Goal: Information Seeking & Learning: Understand process/instructions

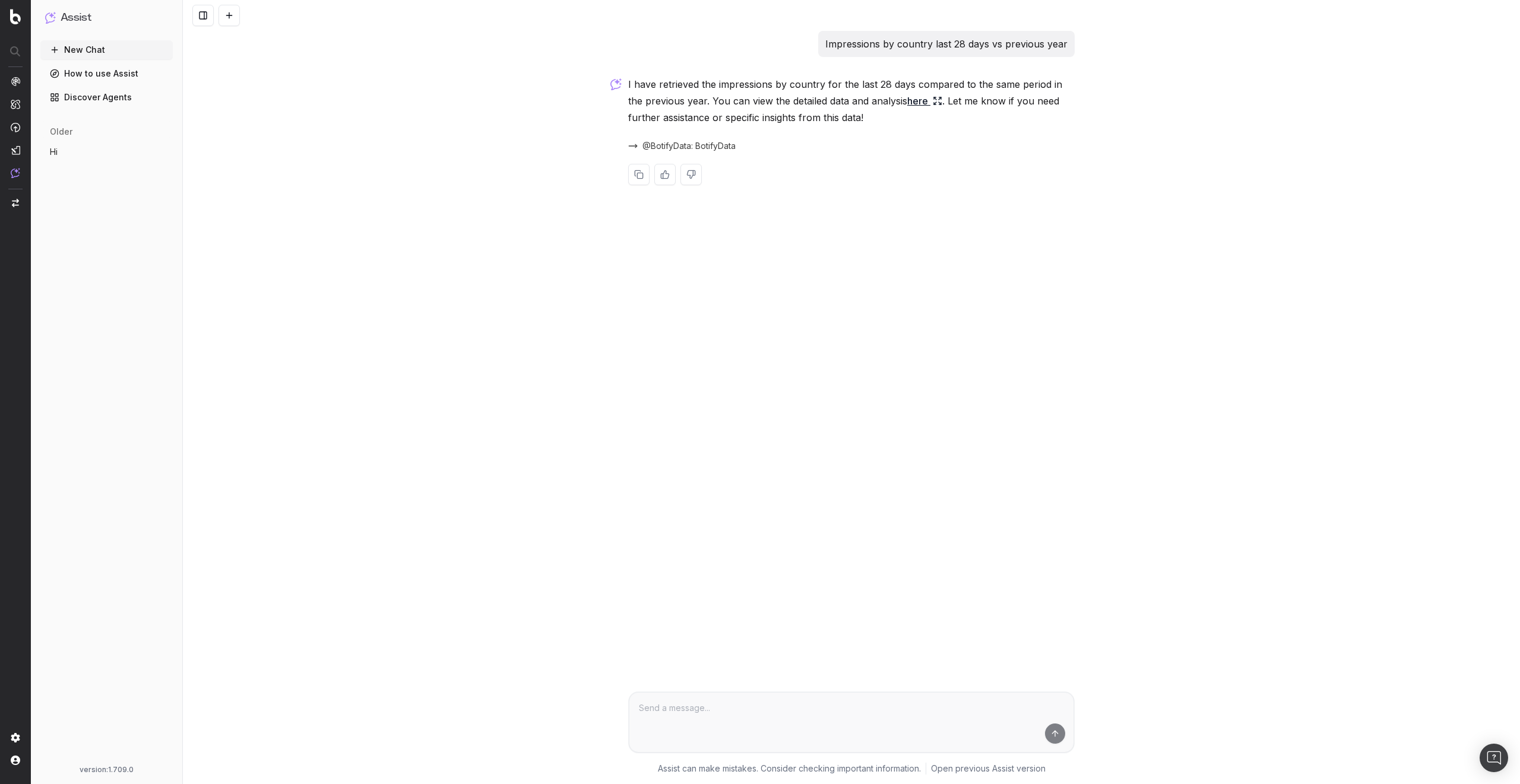
click at [718, 150] on span "@BotifyData: BotifyData" at bounding box center [689, 146] width 93 height 12
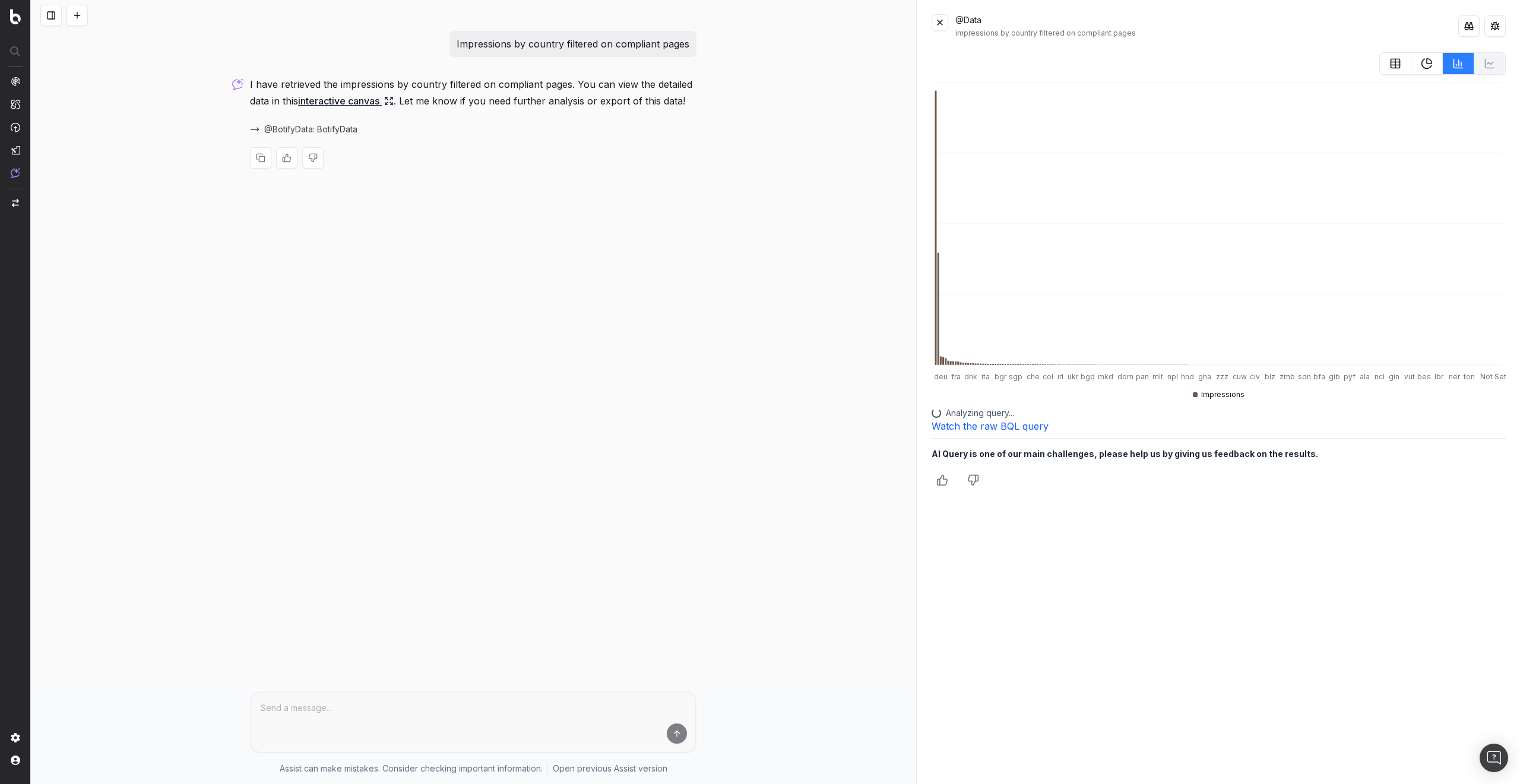
click at [995, 428] on link "Watch the raw BQL query" at bounding box center [990, 426] width 117 height 12
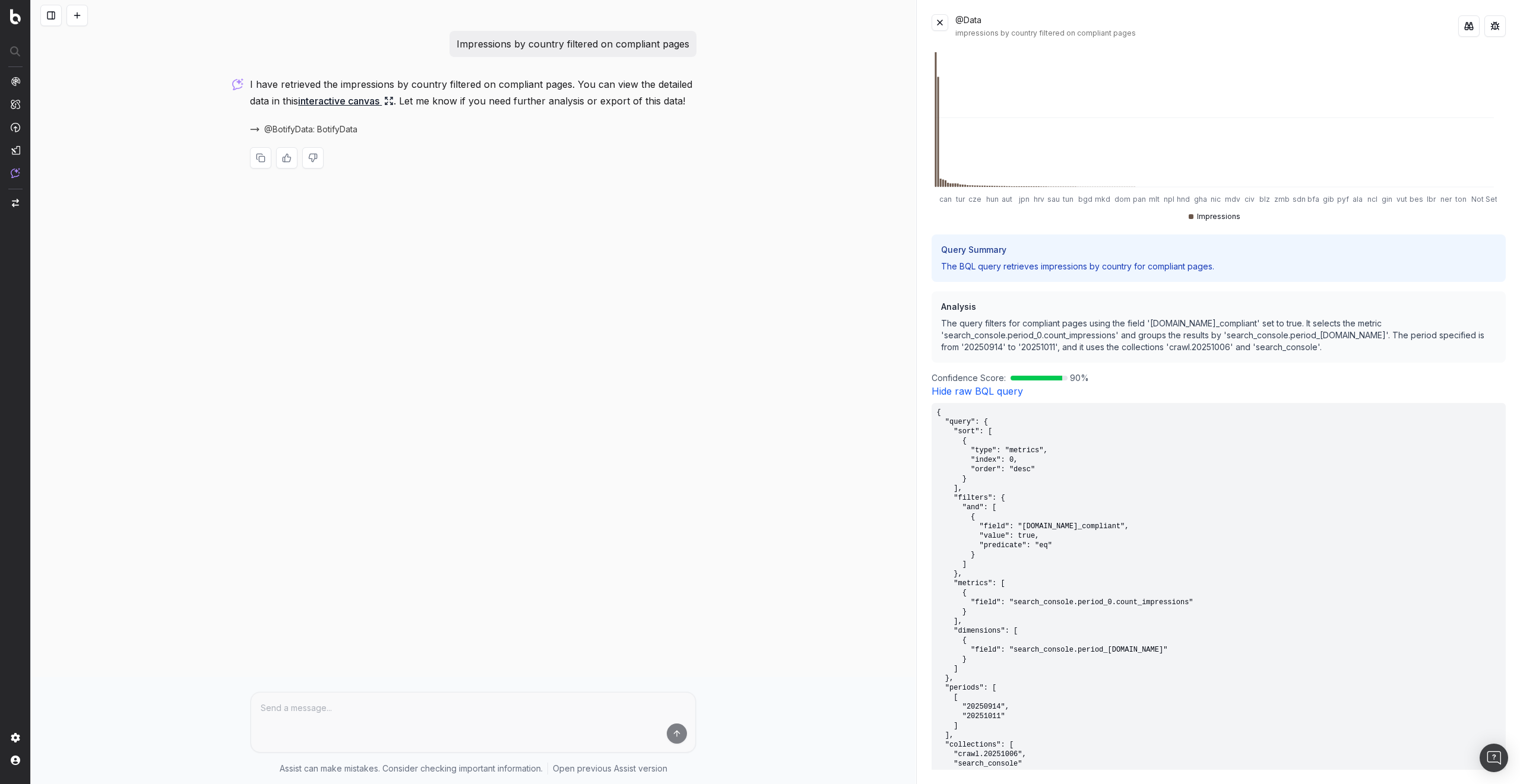
scroll to position [247, 0]
